Goal: Navigation & Orientation: Understand site structure

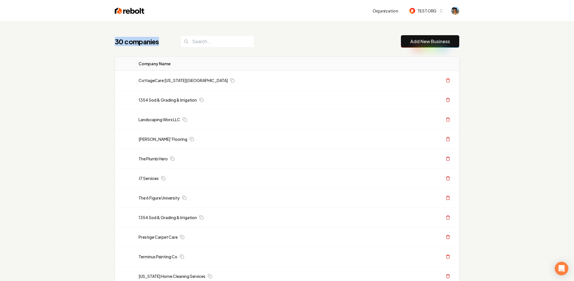
drag, startPoint x: 110, startPoint y: 39, endPoint x: 181, endPoint y: 38, distance: 70.8
click at [175, 37] on div "30 companies" at bounding box center [184, 41] width 139 height 12
drag, startPoint x: 116, startPoint y: 42, endPoint x: 222, endPoint y: 41, distance: 105.7
click at [222, 41] on div "30 companies" at bounding box center [184, 41] width 139 height 12
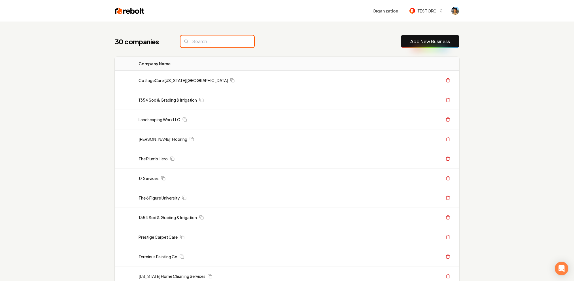
click at [243, 41] on input "search" at bounding box center [217, 41] width 74 height 12
click at [134, 40] on h1 "30 companies" at bounding box center [142, 41] width 54 height 9
click at [228, 38] on input "search" at bounding box center [217, 41] width 74 height 12
click at [169, 38] on div "30 companies" at bounding box center [184, 41] width 139 height 12
click at [199, 38] on input "search" at bounding box center [217, 41] width 74 height 12
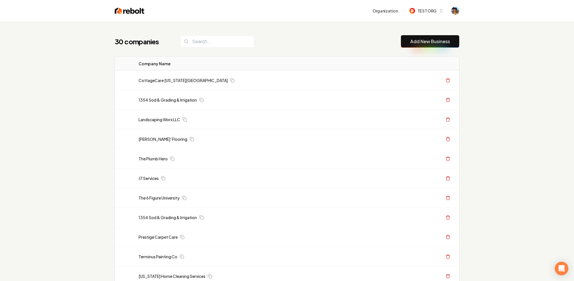
click at [178, 38] on div "30 companies" at bounding box center [184, 41] width 139 height 12
click at [215, 38] on input "search" at bounding box center [217, 41] width 74 height 12
click at [172, 38] on div "30 companies" at bounding box center [184, 41] width 139 height 12
click at [124, 10] on img at bounding box center [130, 11] width 30 height 8
click at [424, 12] on span "TEST ORG" at bounding box center [426, 11] width 19 height 6
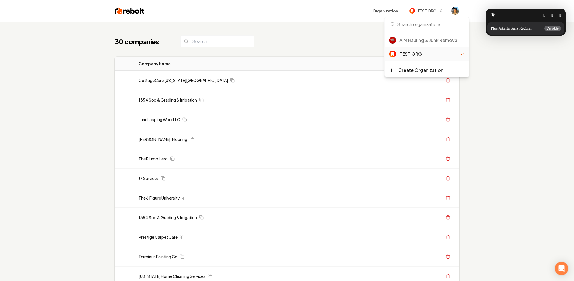
click at [530, 55] on html "Organization TEST ORG 30 companies Add New Business Logo Company Name Actions C…" at bounding box center [287, 140] width 574 height 281
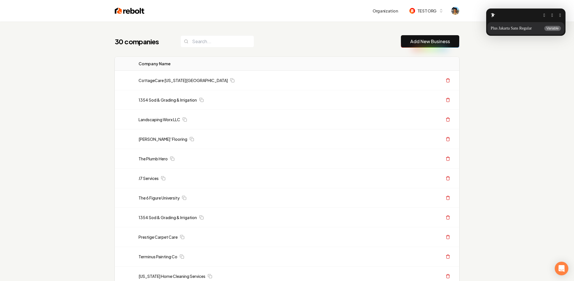
click at [560, 18] on button "button" at bounding box center [560, 15] width 2 height 5
click at [559, 13] on button "button" at bounding box center [560, 15] width 2 height 5
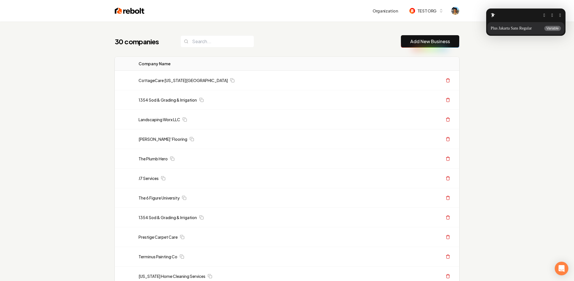
click at [559, 15] on button "button" at bounding box center [560, 15] width 2 height 5
